Goal: Navigation & Orientation: Find specific page/section

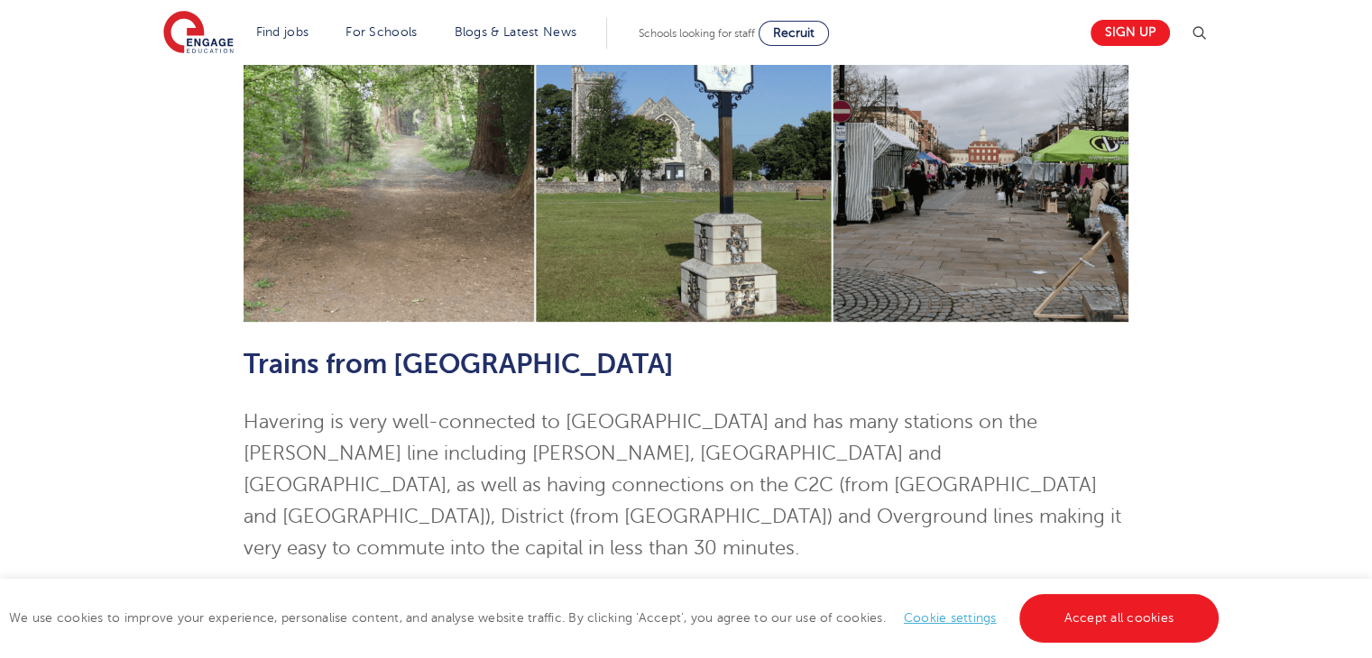
scroll to position [451, 0]
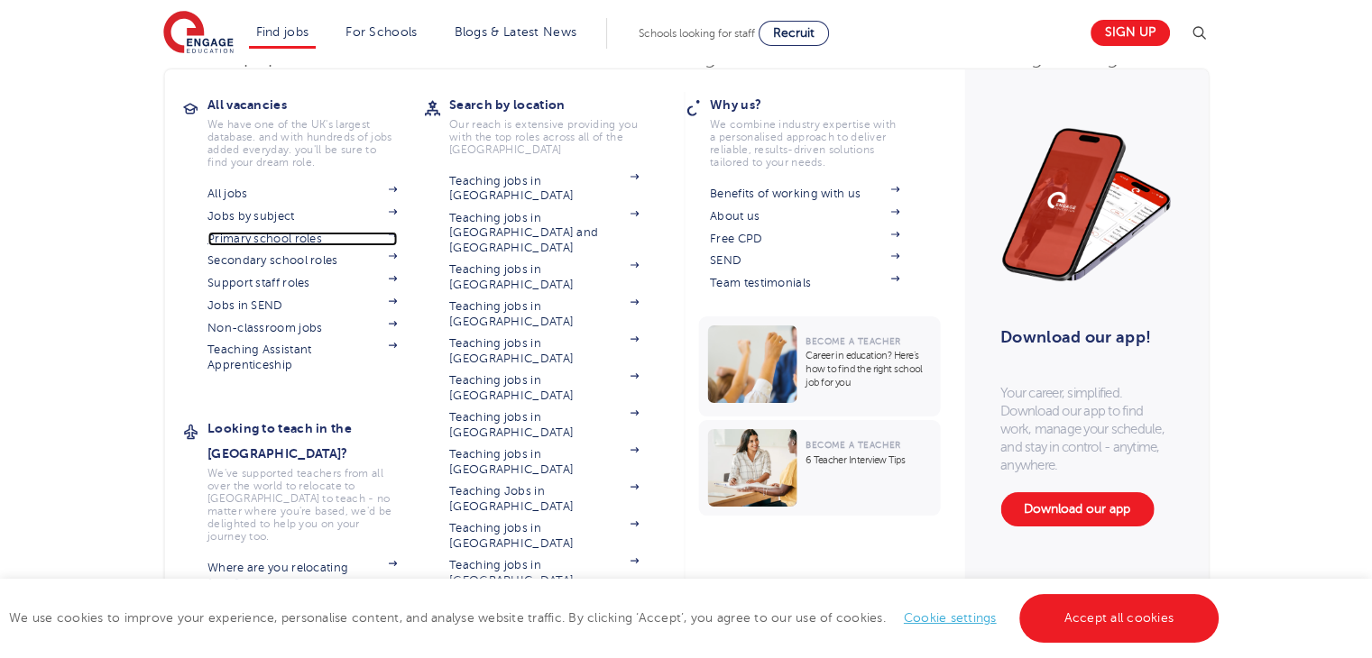
click at [325, 238] on link "Primary school roles" at bounding box center [301, 239] width 189 height 14
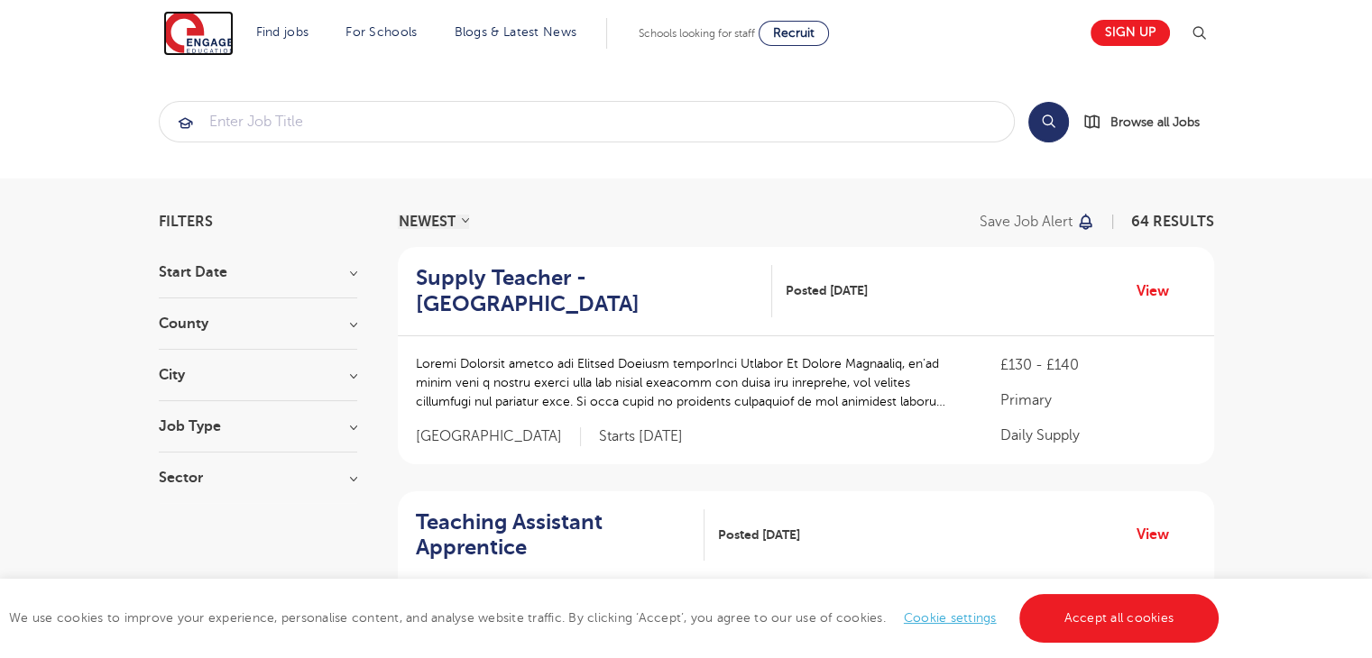
click at [220, 41] on img at bounding box center [198, 33] width 70 height 45
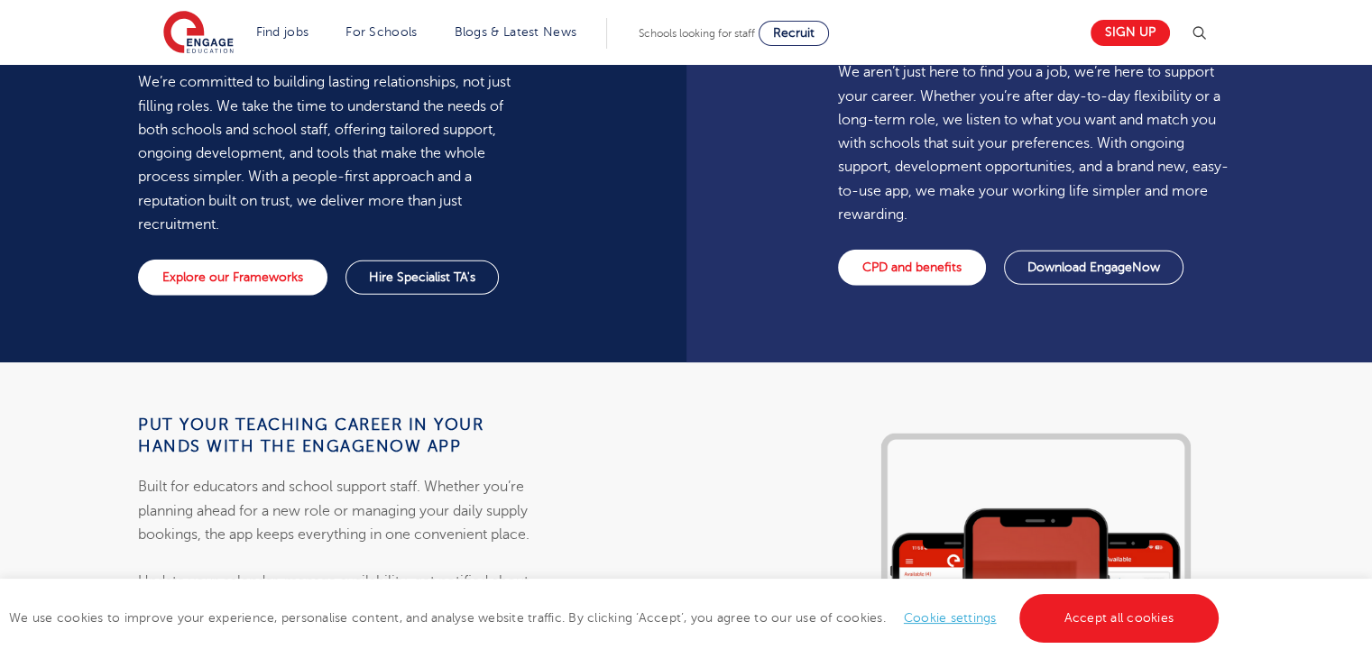
scroll to position [1713, 0]
